Goal: Task Accomplishment & Management: Use online tool/utility

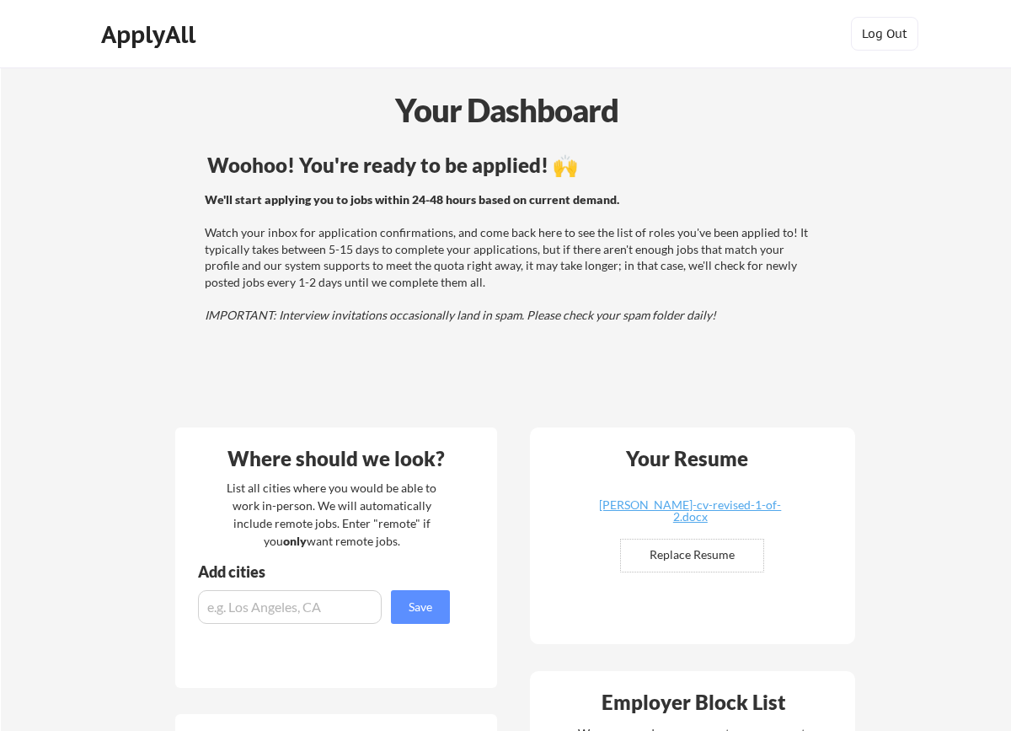
click at [674, 558] on input "file" at bounding box center [692, 555] width 142 height 32
click at [697, 567] on input "file" at bounding box center [692, 555] width 142 height 32
type input "C:\fakepath\Kam Birring CV - Revised 1 of 2 .docx"
click at [874, 40] on button "Log Out" at bounding box center [884, 34] width 67 height 34
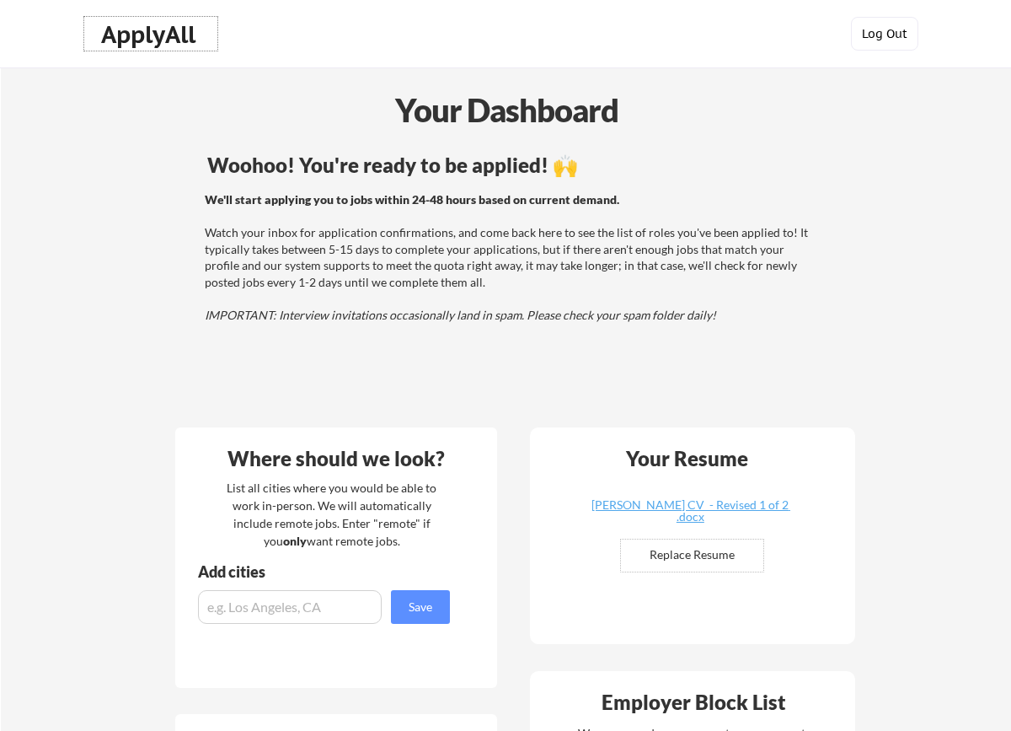
click at [896, 36] on button "Log Out" at bounding box center [884, 34] width 67 height 34
